Goal: Find specific page/section: Find specific page/section

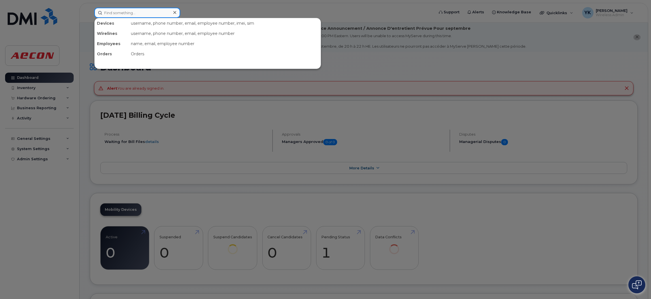
click at [148, 11] on input at bounding box center [137, 13] width 86 height 10
paste input "30103973"
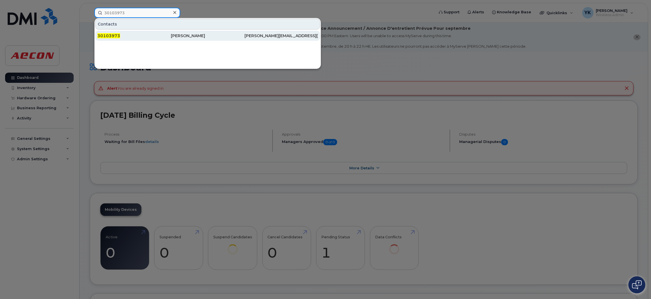
type input "30103973"
click at [136, 35] on div "30103973" at bounding box center [134, 36] width 73 height 6
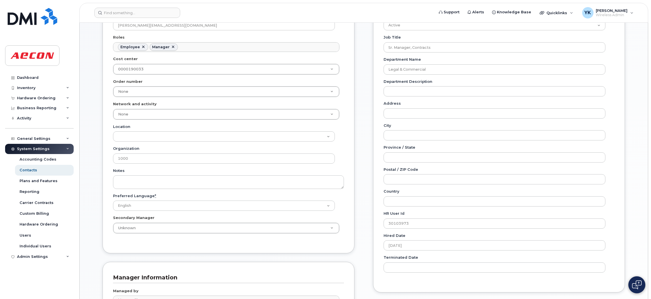
scroll to position [43, 0]
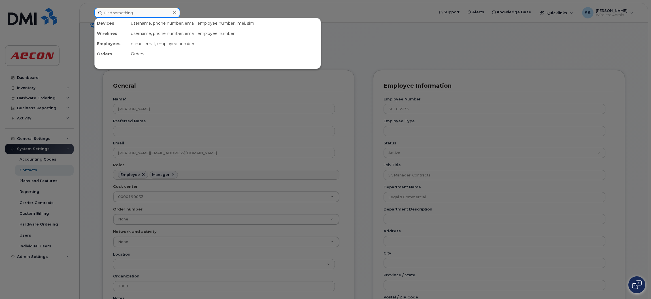
click at [128, 11] on input at bounding box center [137, 13] width 86 height 10
paste input "30103973"
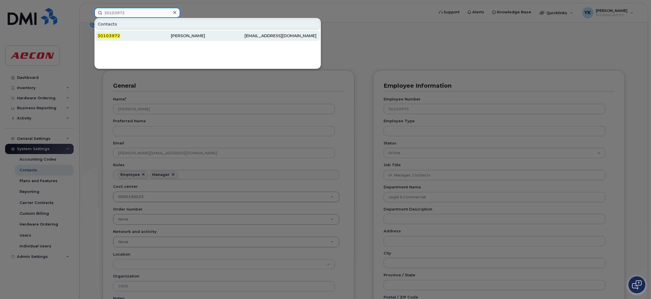
type input "30103972"
click at [179, 38] on div "[PERSON_NAME]" at bounding box center [207, 36] width 73 height 6
